Goal: Information Seeking & Learning: Check status

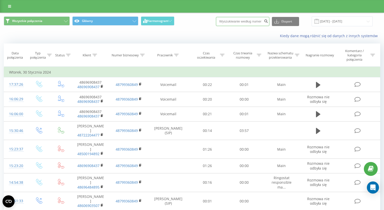
click at [248, 18] on input at bounding box center [242, 21] width 53 height 9
paste input "[PHONE_NUMBER]"
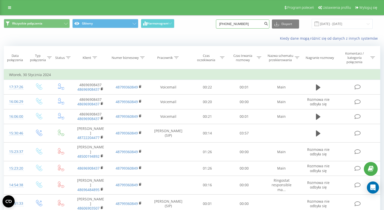
click at [233, 20] on input "+48782203203" at bounding box center [242, 23] width 53 height 9
click at [233, 22] on input "+48782203203" at bounding box center [242, 23] width 53 height 9
click at [231, 23] on input "+48782203203" at bounding box center [242, 23] width 53 height 9
click at [232, 23] on input "+48782203203" at bounding box center [242, 23] width 53 height 9
type input "782203203"
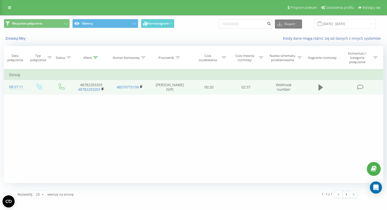
click at [322, 87] on icon at bounding box center [321, 87] width 5 height 6
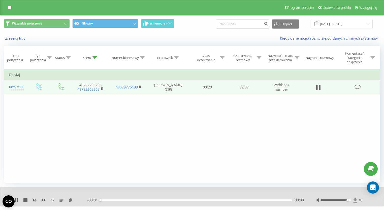
drag, startPoint x: 349, startPoint y: 200, endPoint x: 355, endPoint y: 200, distance: 6.1
click at [355, 200] on div at bounding box center [340, 199] width 46 height 5
click at [117, 200] on div "00:13" at bounding box center [196, 200] width 192 height 2
click at [117, 199] on div "00:17" at bounding box center [196, 200] width 192 height 2
click at [114, 199] on div "00:14" at bounding box center [196, 200] width 192 height 2
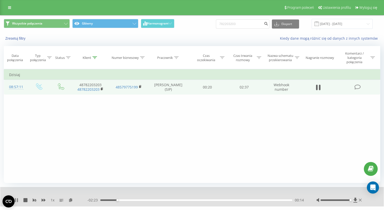
click at [17, 199] on icon at bounding box center [17, 200] width 1 height 4
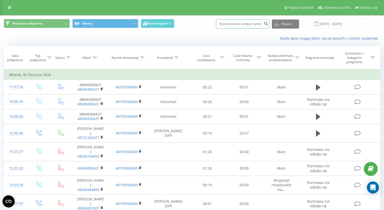
click at [249, 21] on input at bounding box center [242, 23] width 53 height 9
paste input "+48509190701"
click at [231, 22] on input "+48509190701" at bounding box center [242, 23] width 53 height 9
click at [232, 22] on input "+48509190701" at bounding box center [242, 23] width 53 height 9
type input "509190701"
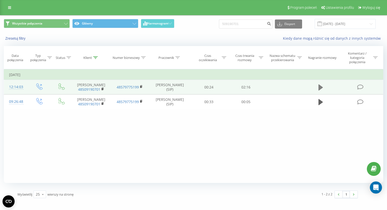
click at [320, 88] on icon at bounding box center [321, 87] width 5 height 6
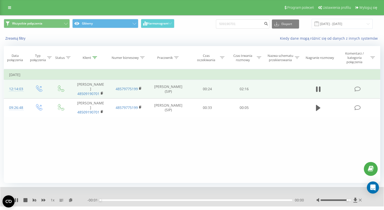
drag, startPoint x: 341, startPoint y: 200, endPoint x: 359, endPoint y: 205, distance: 18.3
click at [364, 200] on div "1 x - 00:01 00:00 00:00" at bounding box center [192, 196] width 384 height 19
click at [241, 179] on div "Filtruj według warunków Jest równe Wprowadź wartość Anuluj OK Filtruj według wa…" at bounding box center [192, 125] width 377 height 113
click at [152, 199] on div "00:20" at bounding box center [196, 200] width 192 height 2
click at [201, 199] on div "00:40" at bounding box center [196, 200] width 192 height 2
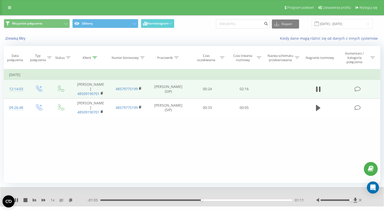
click at [240, 200] on div "01:11" at bounding box center [196, 200] width 192 height 2
click at [262, 199] on div "01:38" at bounding box center [196, 200] width 192 height 2
click at [255, 23] on input "509190701" at bounding box center [242, 23] width 53 height 9
paste input "+48502074078"
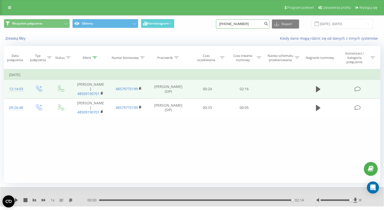
click at [232, 21] on input "+48502074078" at bounding box center [242, 23] width 53 height 9
type input "502074078"
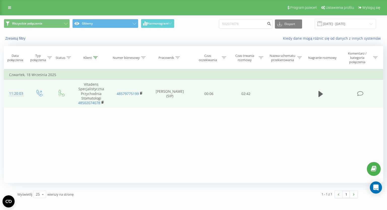
drag, startPoint x: 314, startPoint y: 97, endPoint x: 316, endPoint y: 95, distance: 3.1
click at [315, 97] on td at bounding box center [321, 94] width 36 height 28
click at [317, 94] on td at bounding box center [321, 94] width 36 height 28
click at [318, 94] on button at bounding box center [321, 94] width 8 height 8
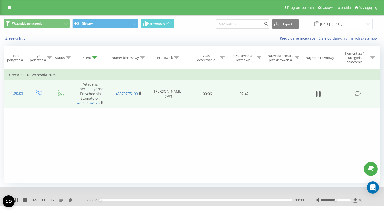
drag, startPoint x: 349, startPoint y: 200, endPoint x: 362, endPoint y: 200, distance: 13.1
click at [362, 200] on div at bounding box center [340, 199] width 46 height 5
click at [42, 201] on icon at bounding box center [44, 199] width 4 height 3
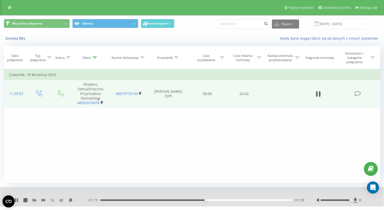
click at [17, 197] on div "2 x - 01:13 01:29 01:29" at bounding box center [192, 196] width 384 height 19
click at [19, 198] on div "2 x" at bounding box center [50, 199] width 73 height 5
click at [18, 198] on icon at bounding box center [17, 200] width 1 height 4
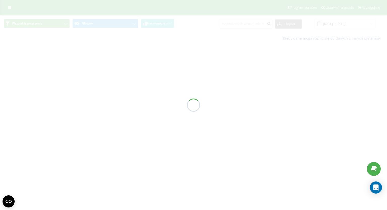
click at [254, 22] on div at bounding box center [193, 105] width 387 height 210
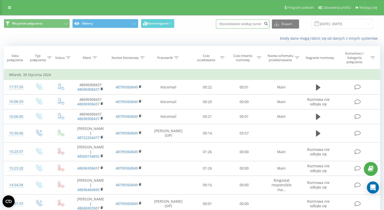
click at [252, 25] on input at bounding box center [242, 23] width 53 height 9
type input "505093007"
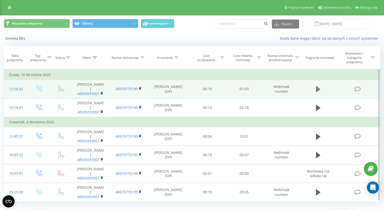
click at [320, 88] on icon at bounding box center [318, 88] width 5 height 7
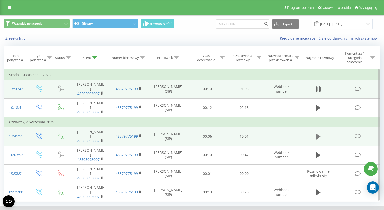
click at [315, 135] on button at bounding box center [319, 137] width 8 height 8
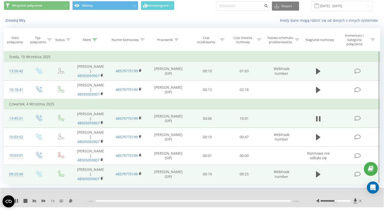
scroll to position [29, 0]
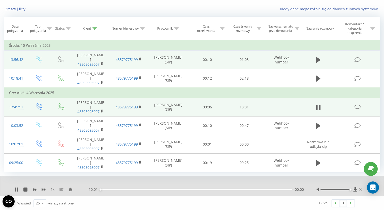
drag, startPoint x: 346, startPoint y: 189, endPoint x: 352, endPoint y: 189, distance: 6.1
click at [352, 189] on div at bounding box center [340, 189] width 46 height 5
click at [196, 13] on div "Zresetuj filtry Kiedy dane mogą różnić się od danych z innych systemów" at bounding box center [192, 9] width 384 height 12
click at [42, 188] on icon at bounding box center [44, 189] width 4 height 3
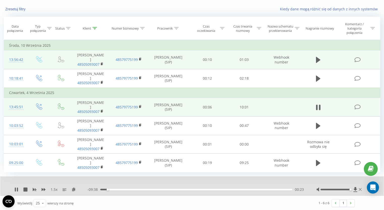
click at [170, 203] on div "Wyświetlij 25 10 25 50 100 wierszy na stronę" at bounding box center [100, 202] width 173 height 15
click at [14, 188] on div "1.5 x - 09:22 00:39 00:39" at bounding box center [192, 185] width 384 height 19
click at [17, 191] on div "1.5 x" at bounding box center [50, 189] width 73 height 5
click at [16, 189] on icon at bounding box center [16, 189] width 4 height 4
click at [16, 189] on icon at bounding box center [16, 189] width 3 height 4
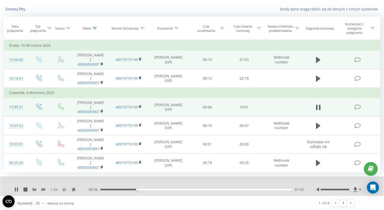
click at [260, 195] on div "1 - 6 z 6 1" at bounding box center [272, 202] width 173 height 15
click at [174, 188] on div "01:56" at bounding box center [196, 189] width 192 height 2
click at [206, 188] on div "03:57" at bounding box center [196, 189] width 192 height 2
click at [231, 188] on div "05:32" at bounding box center [196, 189] width 192 height 2
click at [236, 200] on div "1 - 6 z 6 1" at bounding box center [272, 202] width 173 height 15
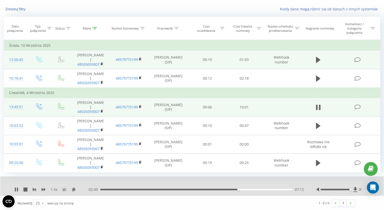
click at [261, 188] on div "07:12" at bounding box center [196, 189] width 192 height 2
click at [279, 188] on div "08:23" at bounding box center [196, 189] width 192 height 2
click at [16, 187] on icon at bounding box center [16, 189] width 4 height 4
